Goal: Transaction & Acquisition: Download file/media

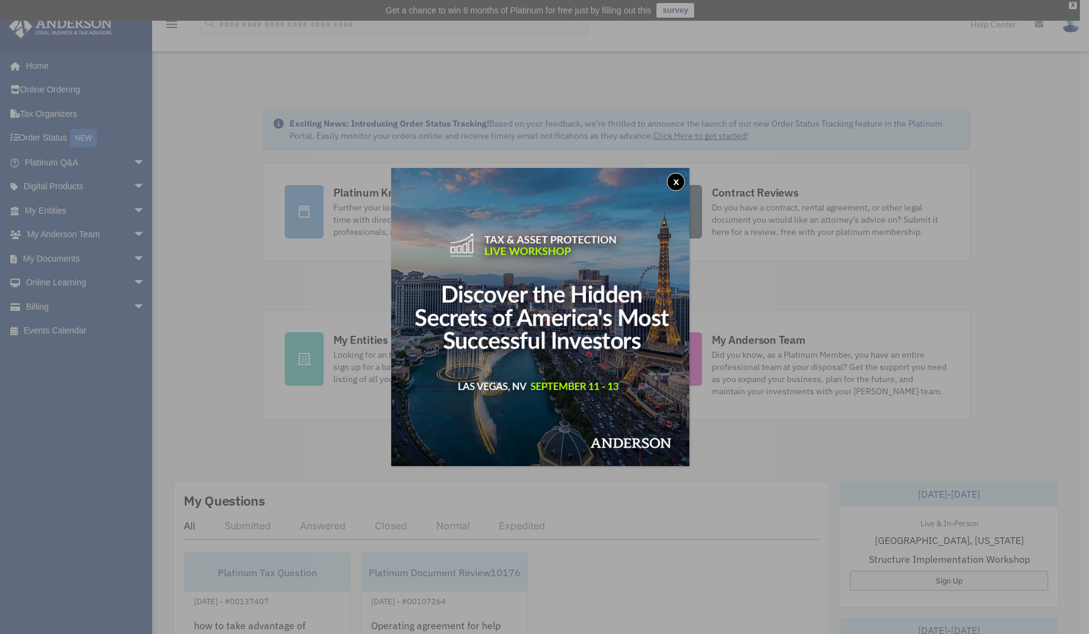
click at [677, 181] on button "x" at bounding box center [676, 182] width 18 height 18
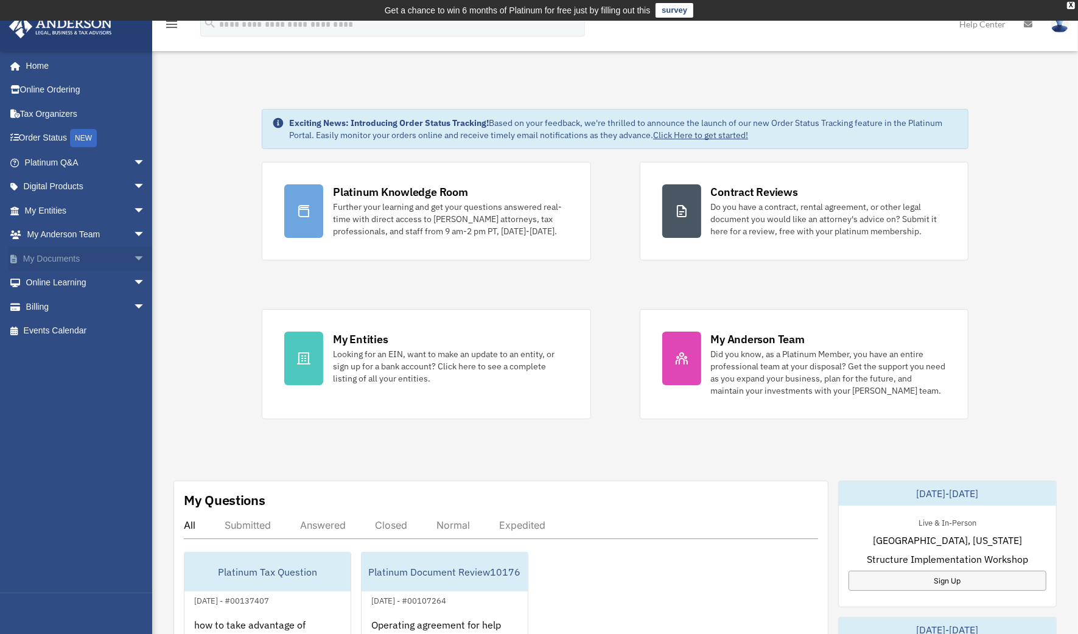
click at [94, 259] on link "My Documents arrow_drop_down" at bounding box center [86, 258] width 155 height 24
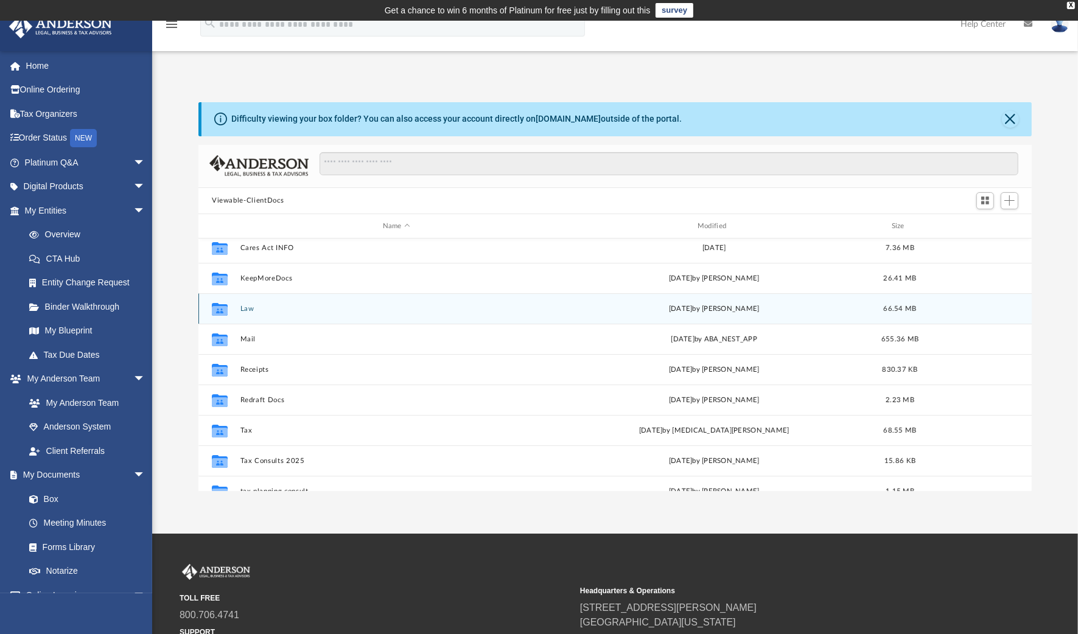
scroll to position [37, 0]
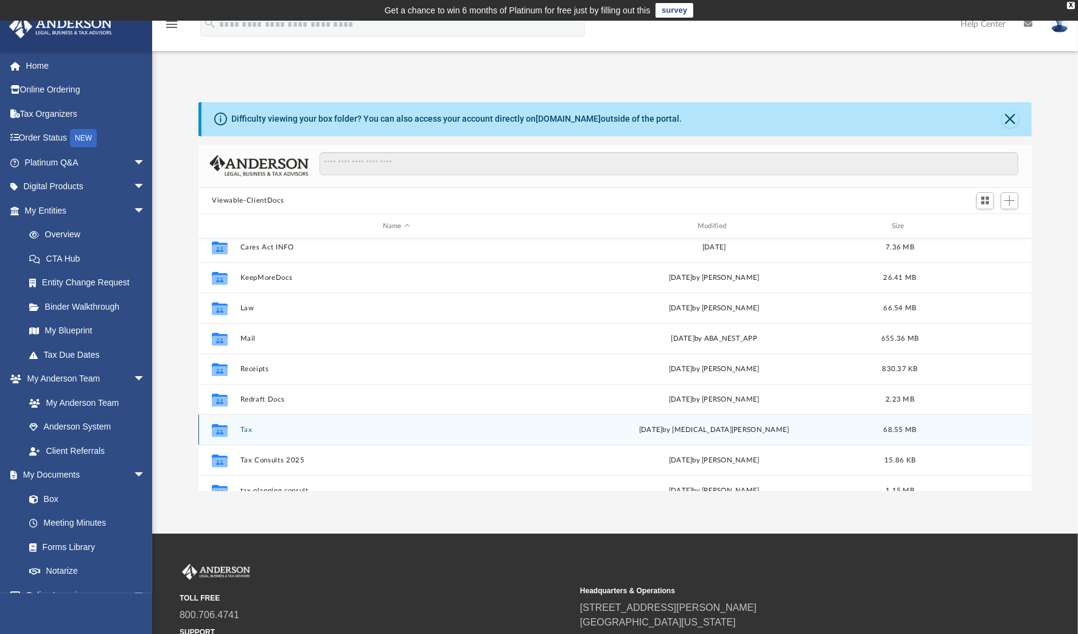
click at [242, 423] on div "Collaborated Folder Tax [DATE] by [MEDICAL_DATA][PERSON_NAME] 68.55 MB" at bounding box center [614, 429] width 833 height 30
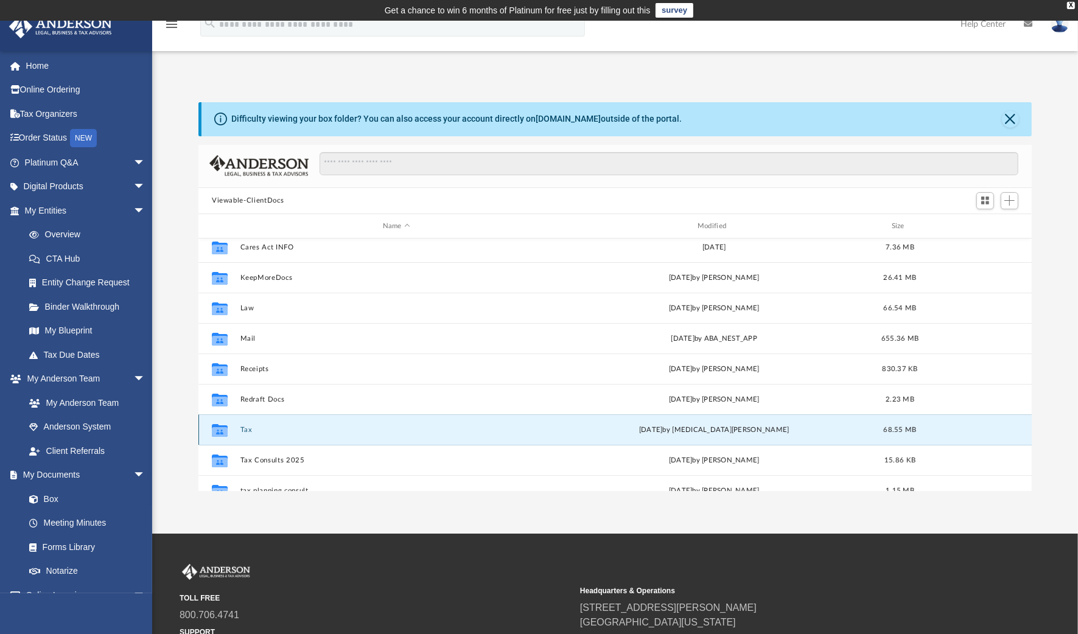
click at [245, 430] on button "Tax" at bounding box center [396, 430] width 312 height 8
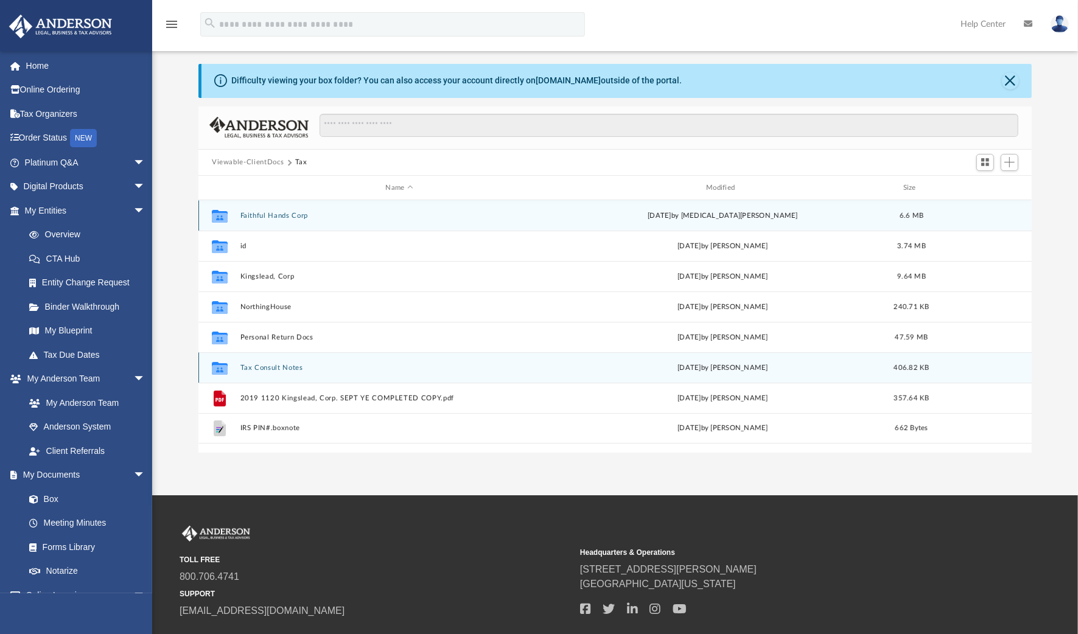
scroll to position [0, 0]
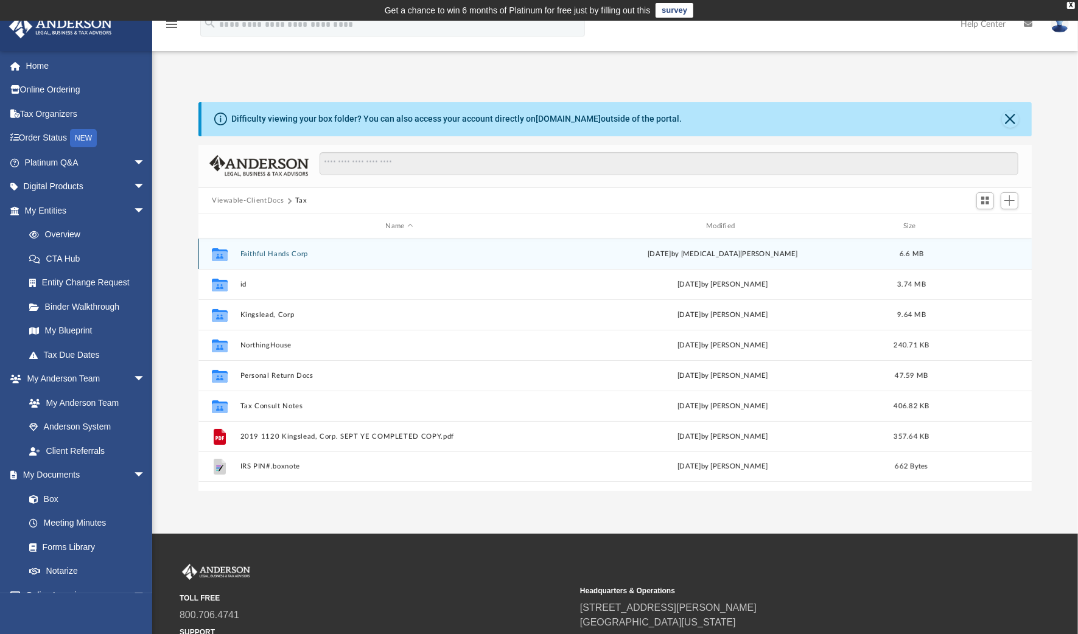
click at [259, 254] on button "Faithful Hands Corp" at bounding box center [399, 254] width 318 height 8
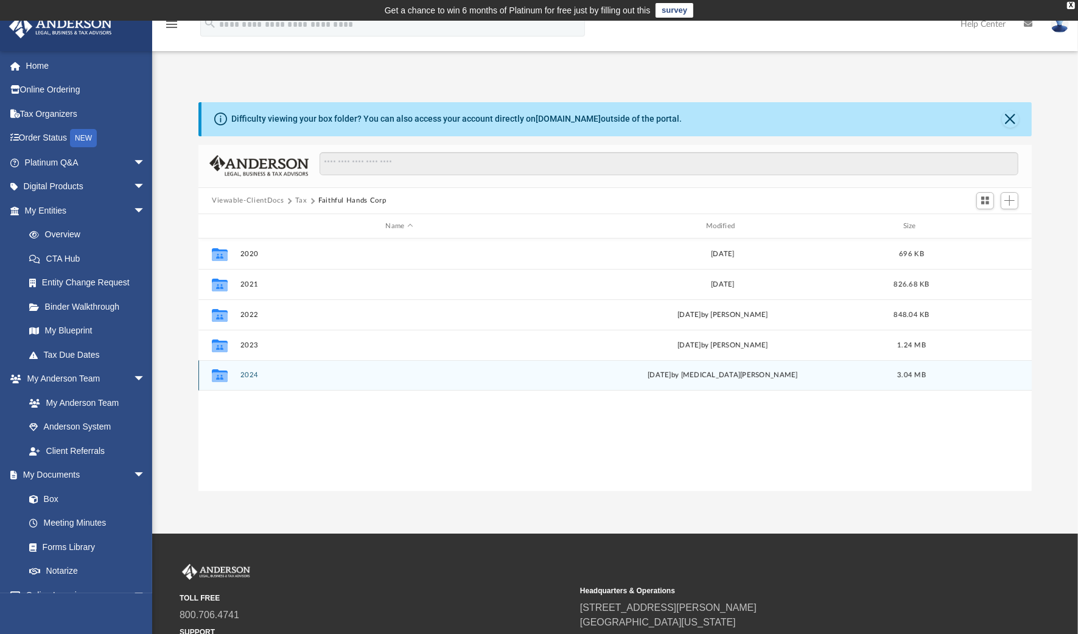
click at [246, 372] on button "2024" at bounding box center [399, 376] width 318 height 8
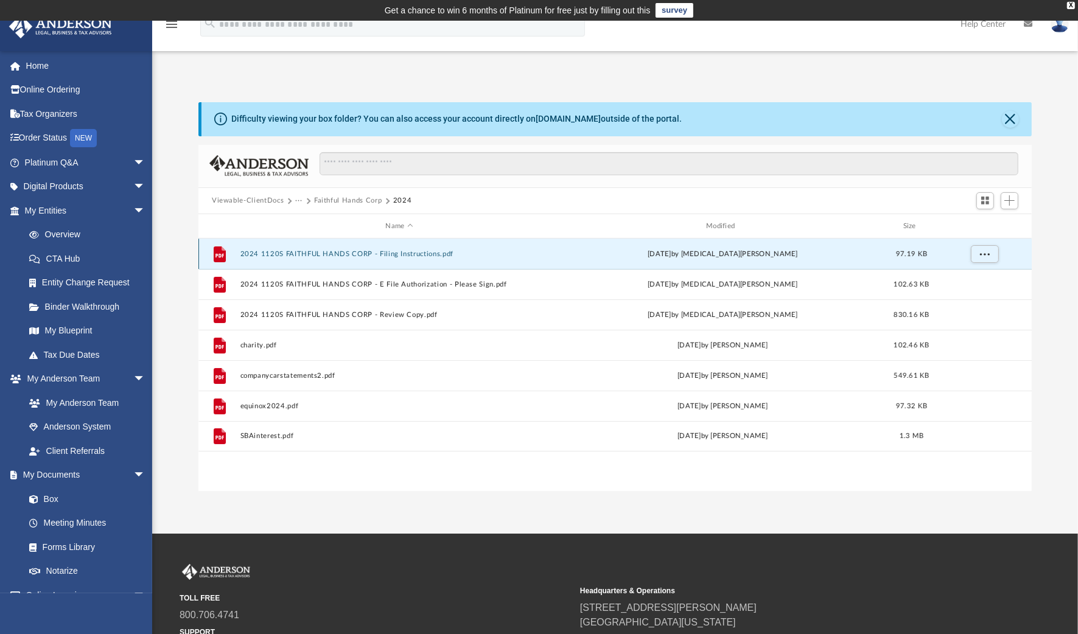
click at [352, 254] on button "2024 1120S FAITHFUL HANDS CORP - Filing Instructions.pdf" at bounding box center [399, 254] width 318 height 8
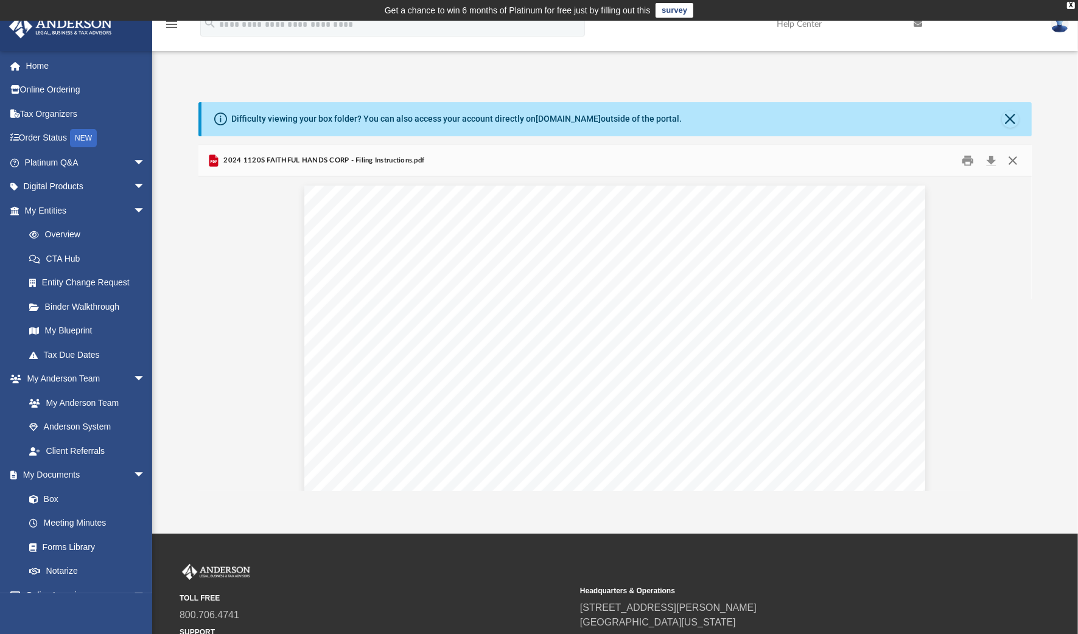
click at [1013, 159] on button "Close" at bounding box center [1012, 160] width 22 height 19
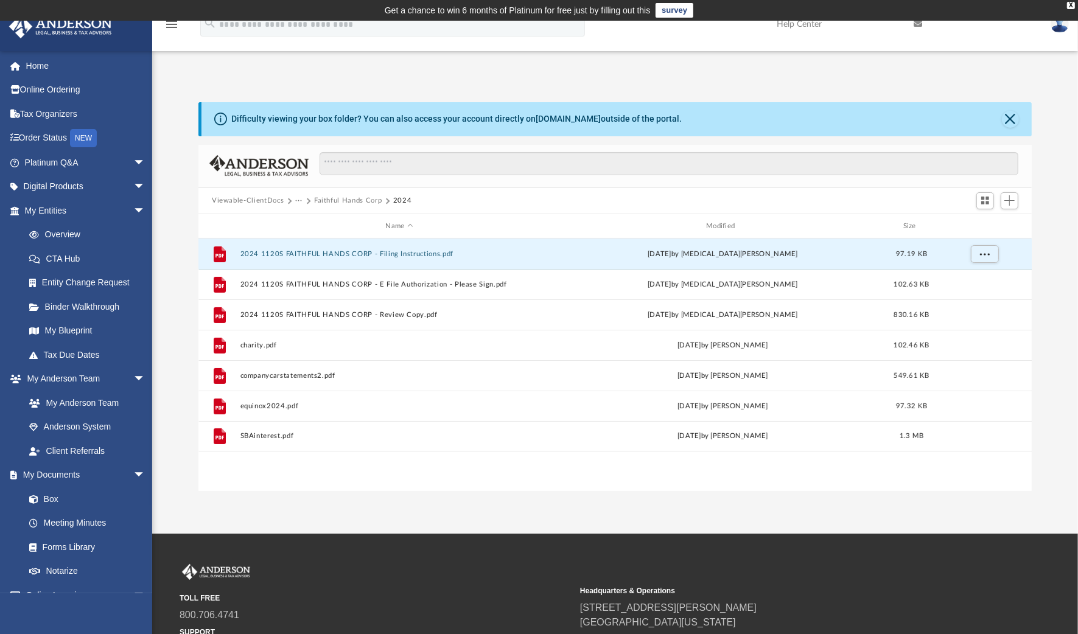
click at [340, 201] on button "Faithful Hands Corp" at bounding box center [348, 200] width 68 height 11
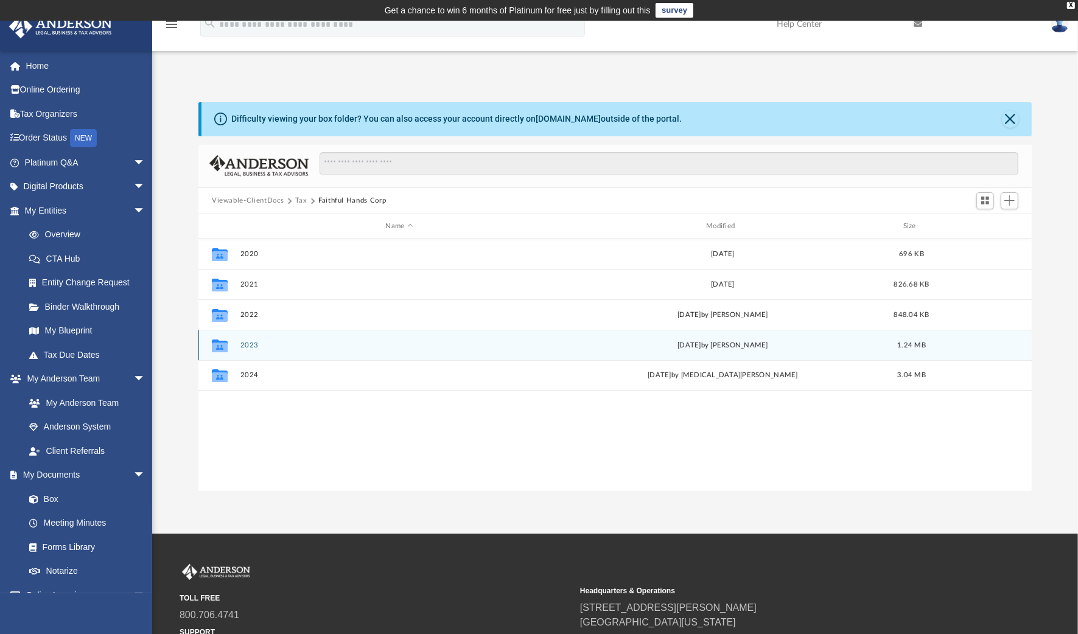
click at [249, 343] on button "2023" at bounding box center [399, 345] width 318 height 8
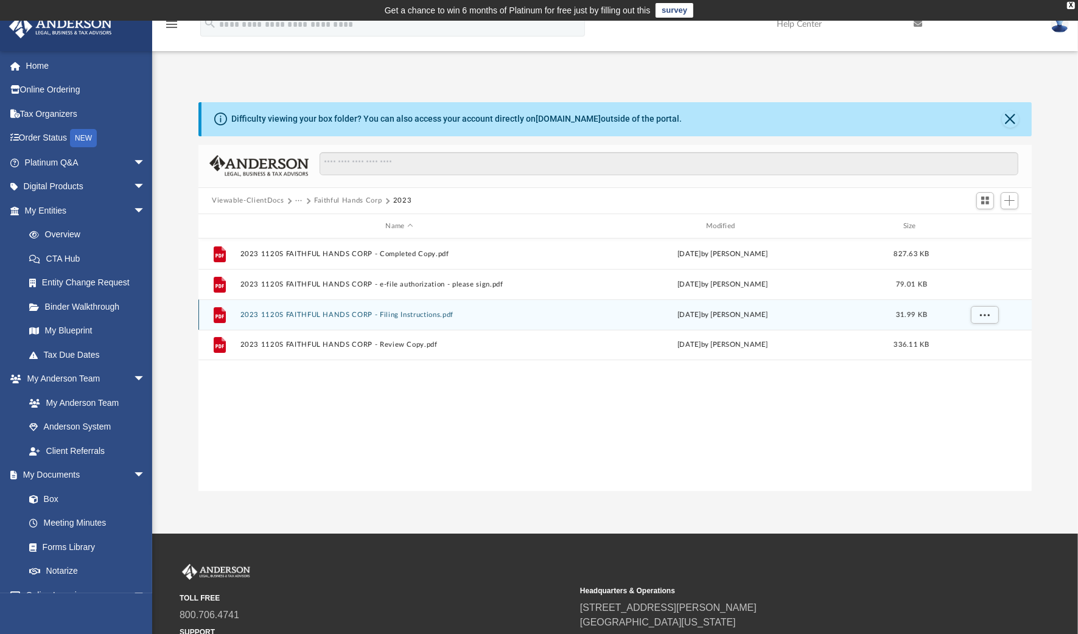
click at [296, 309] on div "File 2023 1120S FAITHFUL HANDS CORP - Filing Instructions.pdf Wed Sep 11 2024 b…" at bounding box center [614, 314] width 833 height 30
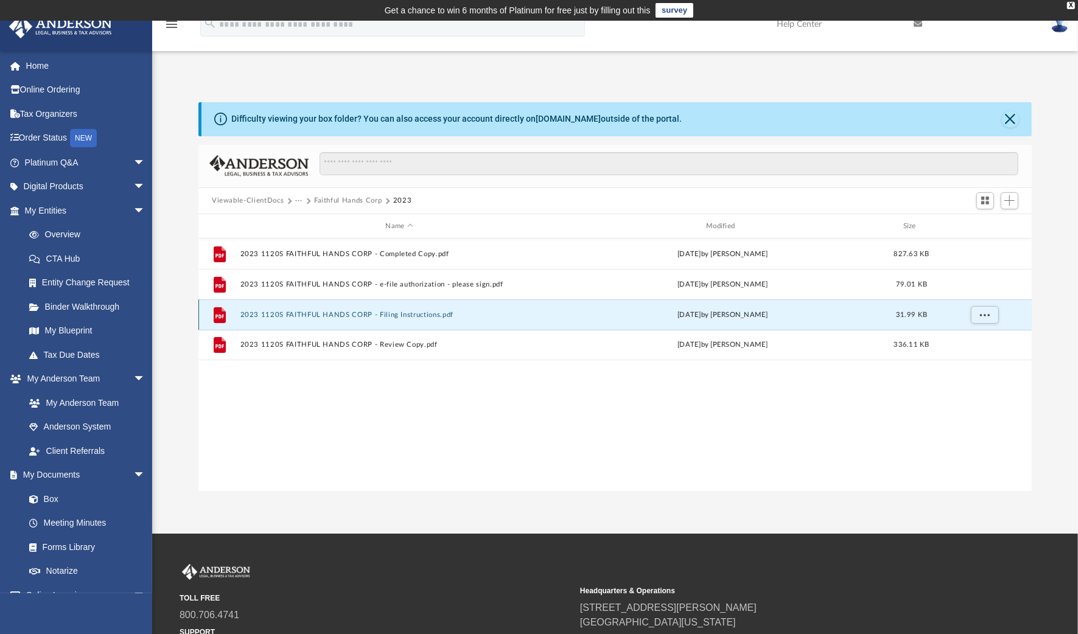
click at [292, 313] on button "2023 1120S FAITHFUL HANDS CORP - Filing Instructions.pdf" at bounding box center [399, 315] width 318 height 8
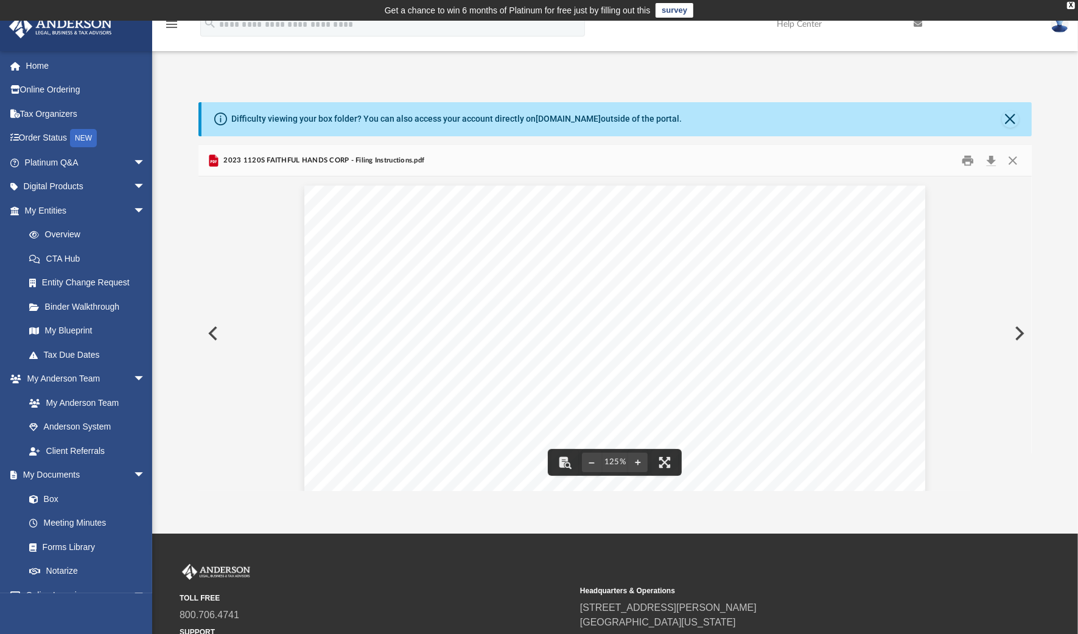
click at [1019, 332] on button "Preview" at bounding box center [1018, 333] width 27 height 34
